Goal: Check status: Check status

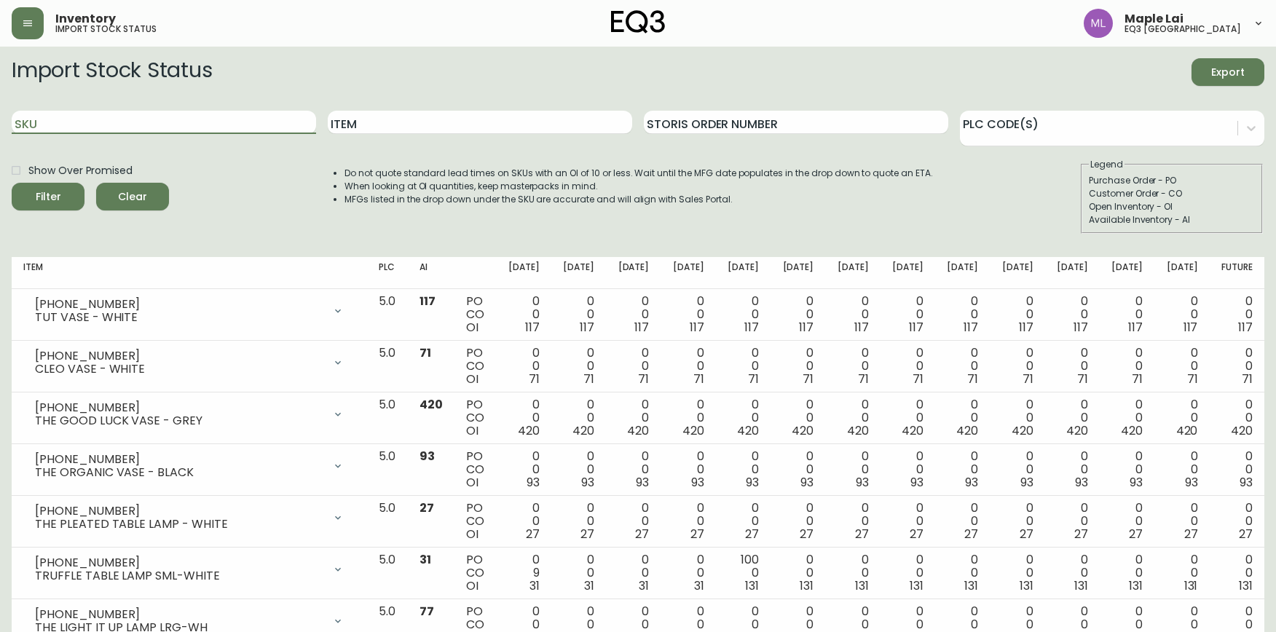
click at [185, 125] on input "SKU" at bounding box center [164, 122] width 305 height 23
click at [12, 183] on button "Filter" at bounding box center [48, 197] width 73 height 28
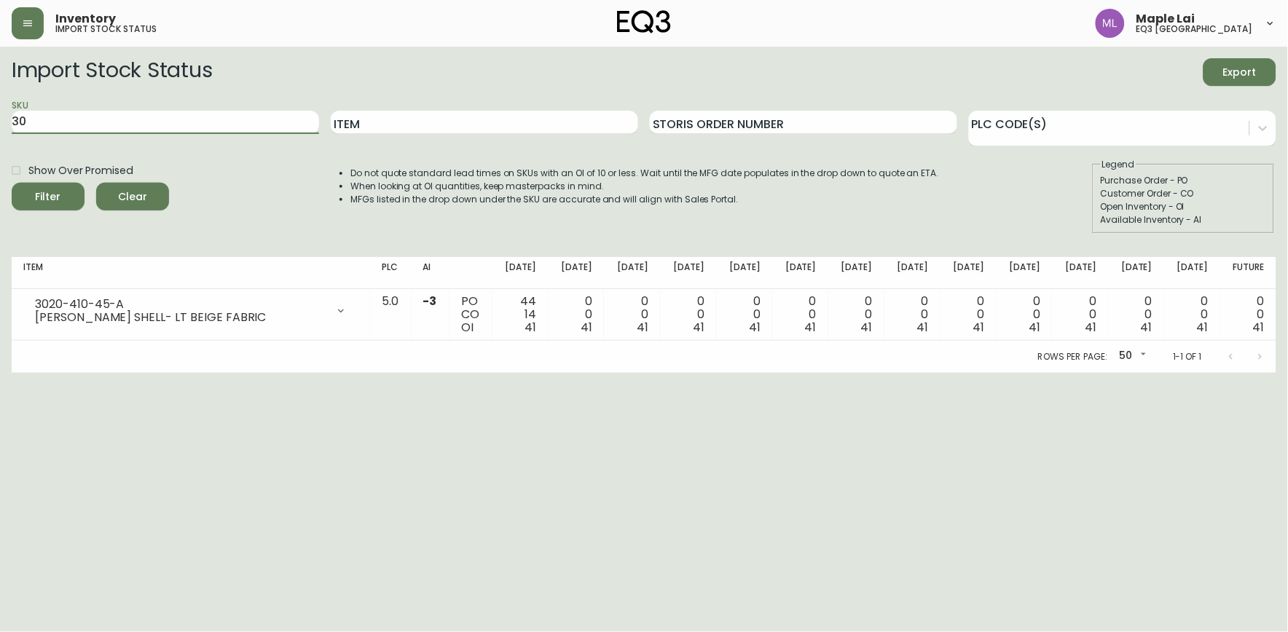
type input "3"
paste input "3020-410-45-A"
click at [12, 183] on button "Filter" at bounding box center [48, 197] width 73 height 28
type input "3"
paste input "3020-411-35-A"
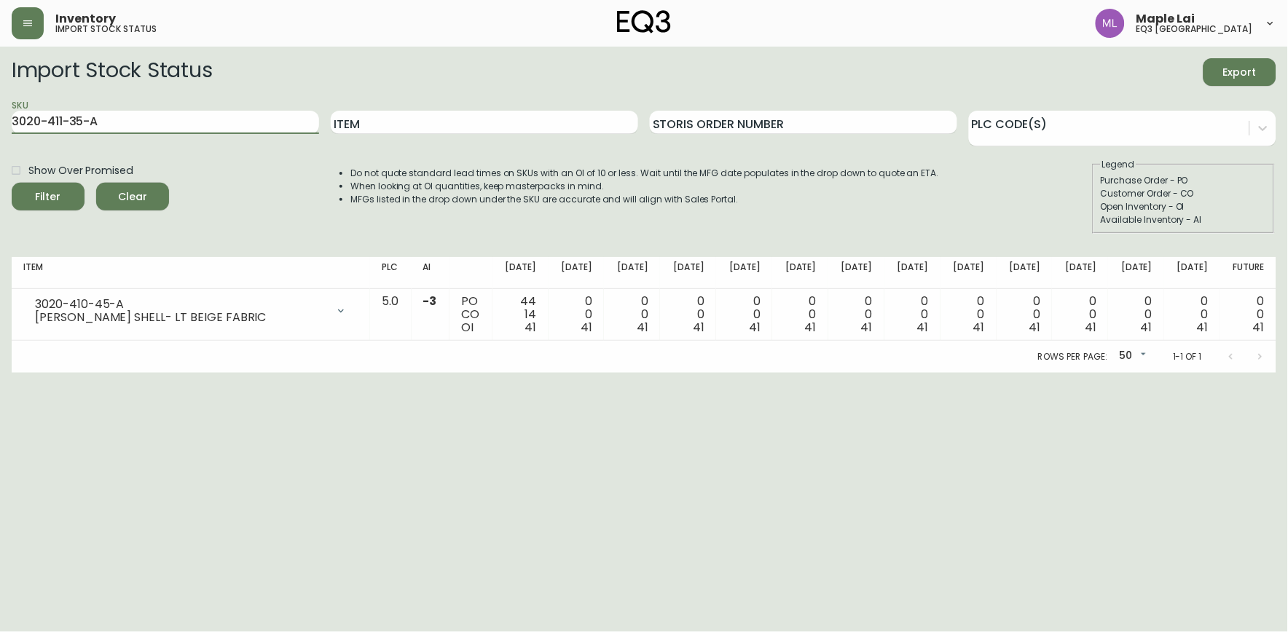
type input "3020-411-35-A"
click at [12, 183] on button "Filter" at bounding box center [48, 197] width 73 height 28
